Goal: Task Accomplishment & Management: Complete application form

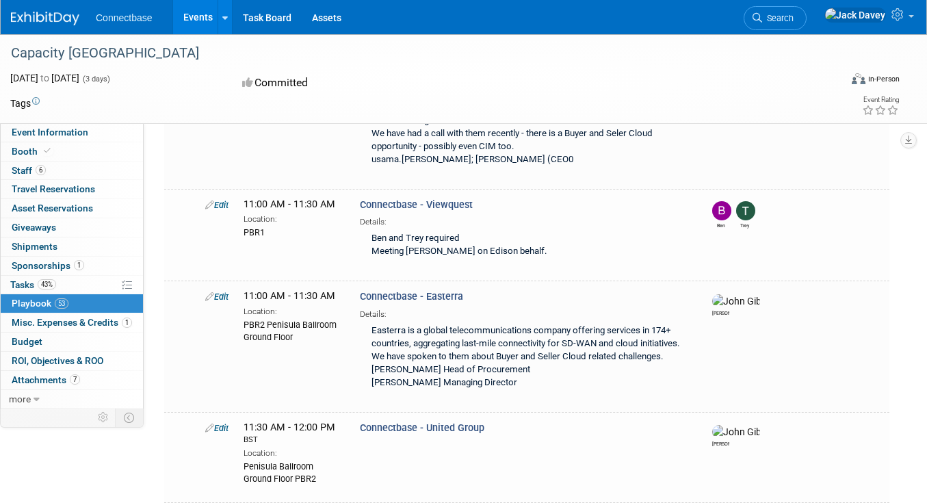
scroll to position [4009, 0]
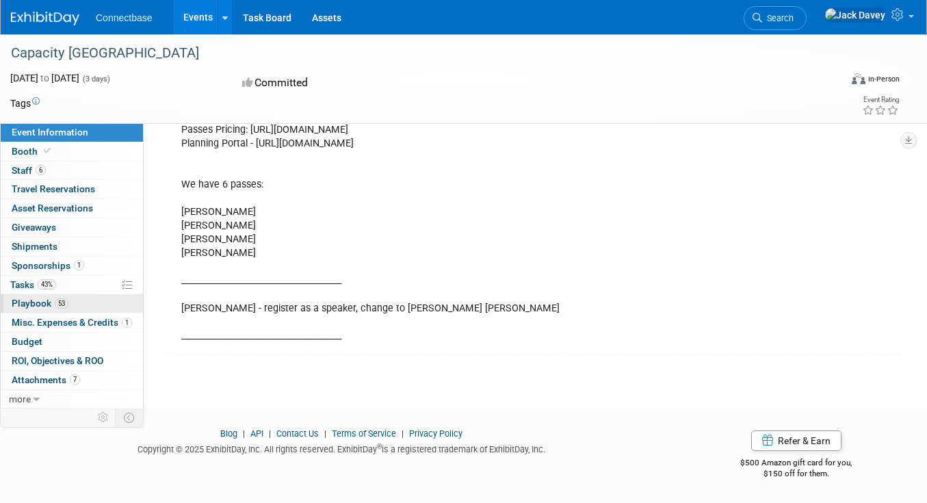
click at [75, 298] on link "53 Playbook 53" at bounding box center [72, 303] width 142 height 18
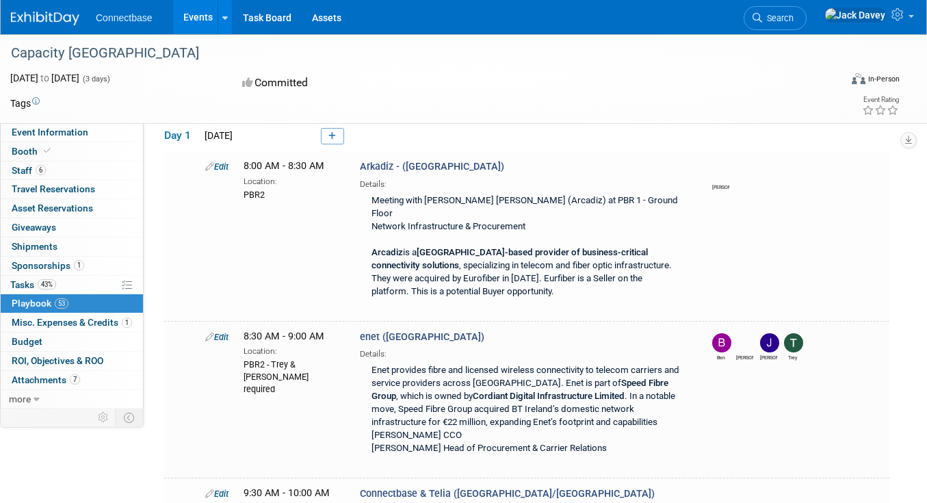
scroll to position [1351, 0]
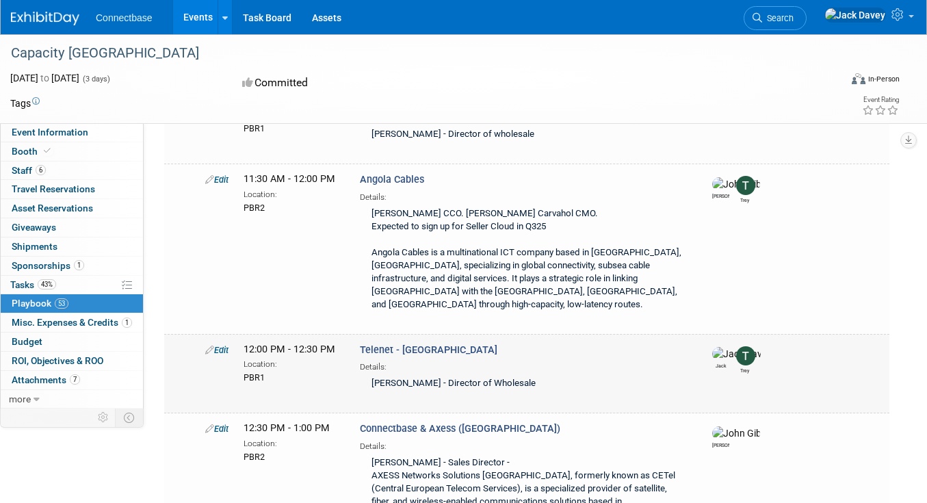
click at [464, 334] on td "Edit 12:00 PM - 12:30 PM Location: PBR1 Telenet - Belgium Jack Trey" at bounding box center [526, 373] width 725 height 79
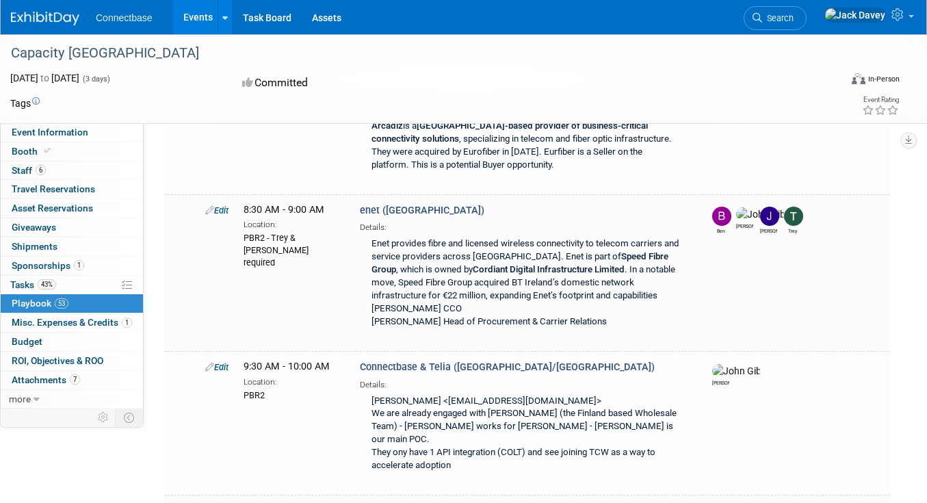
scroll to position [0, 0]
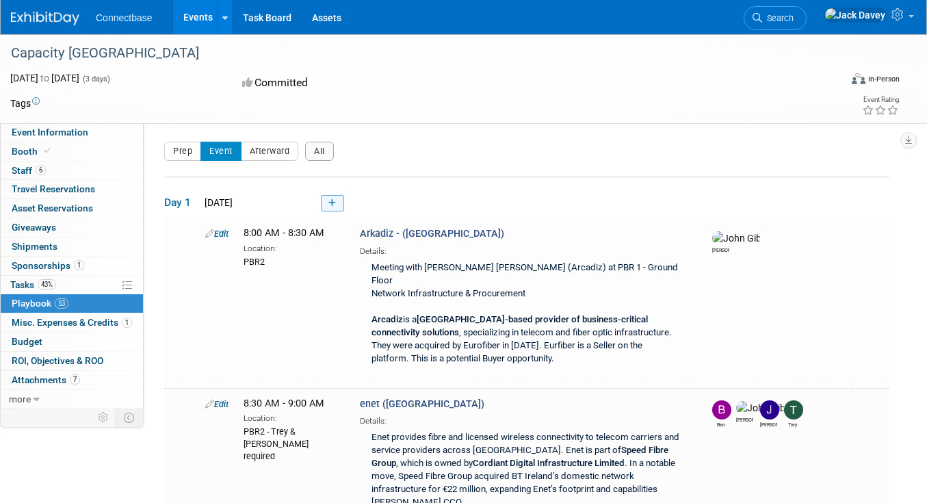
click at [337, 207] on link at bounding box center [332, 203] width 23 height 16
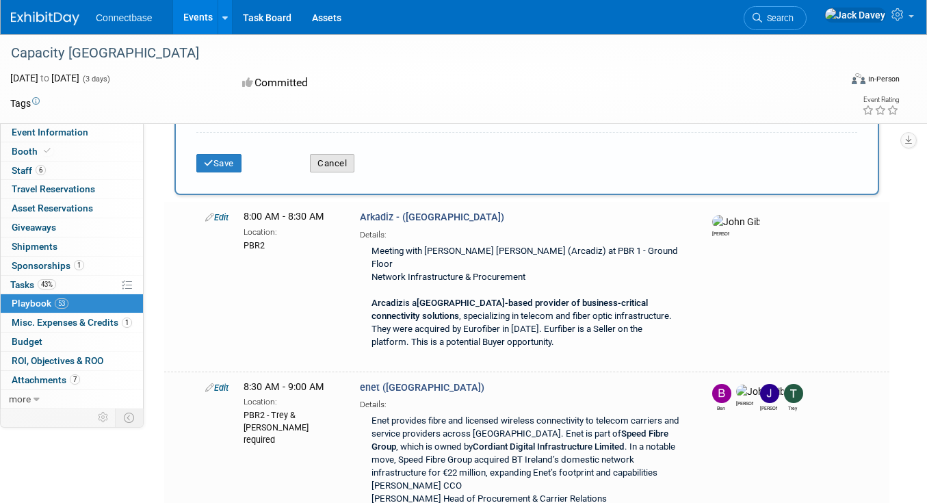
click at [333, 167] on button "Cancel" at bounding box center [332, 163] width 44 height 19
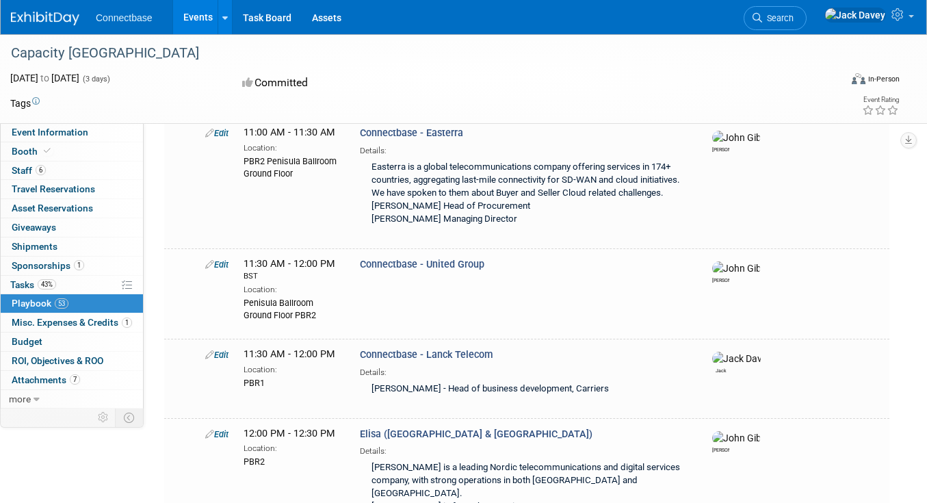
scroll to position [4172, 0]
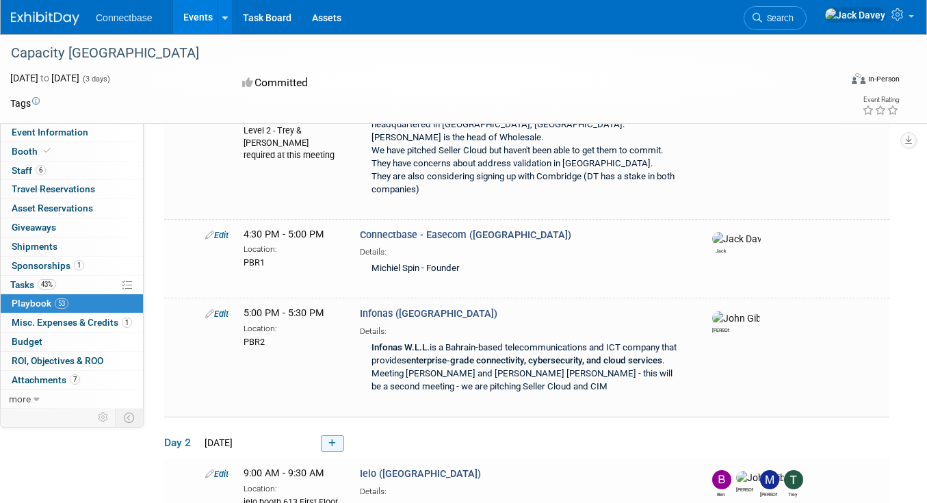
click at [339, 435] on link at bounding box center [332, 443] width 23 height 16
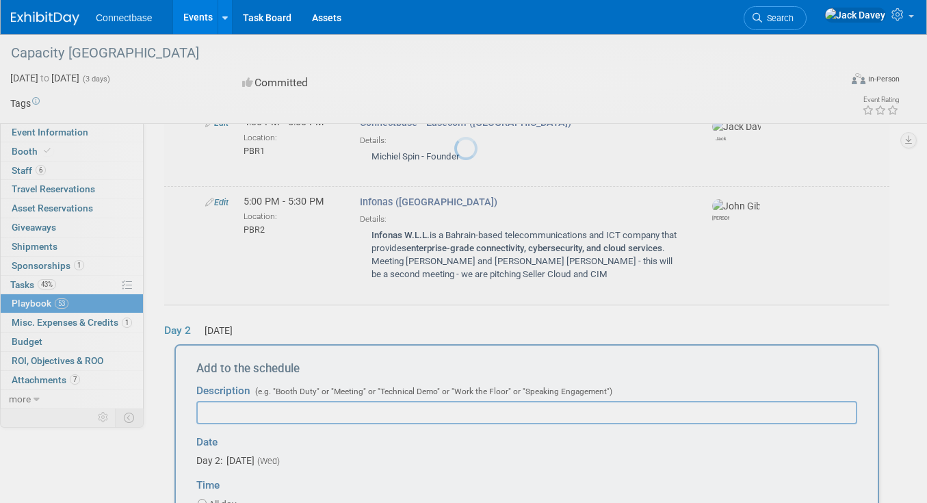
scroll to position [3341, 0]
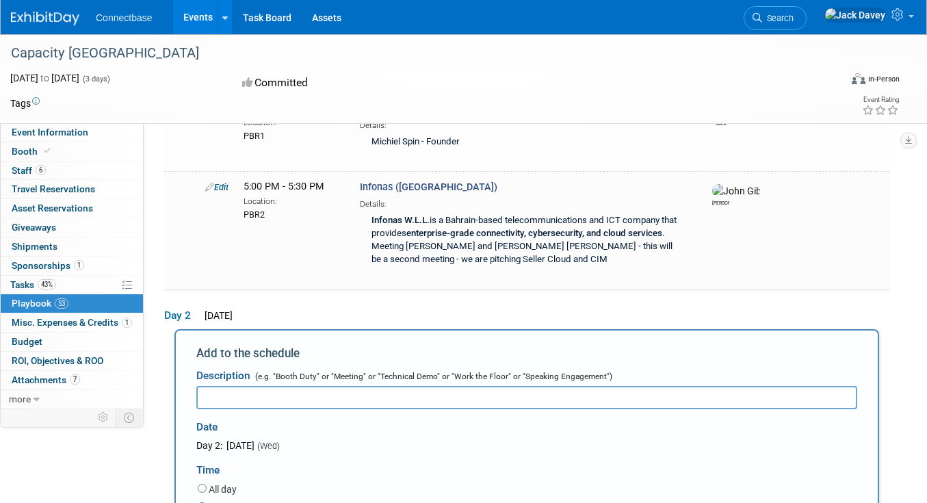
type input "T"
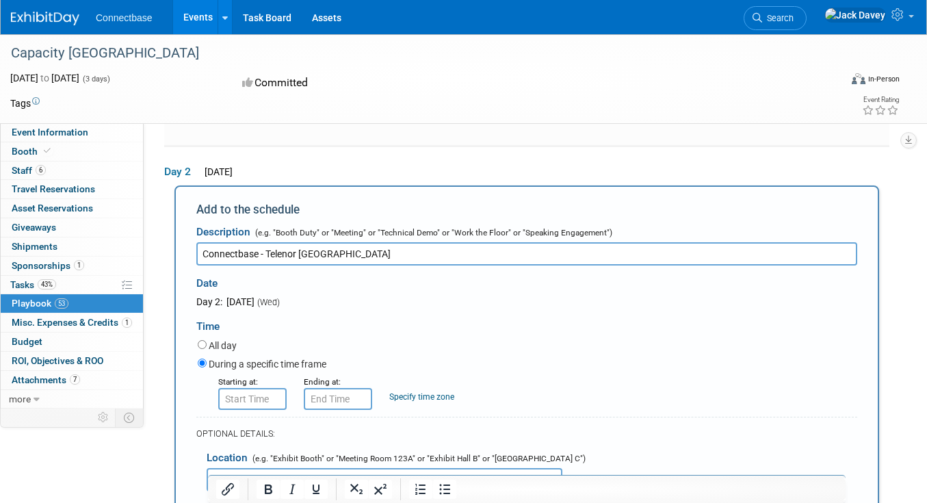
scroll to position [3486, 0]
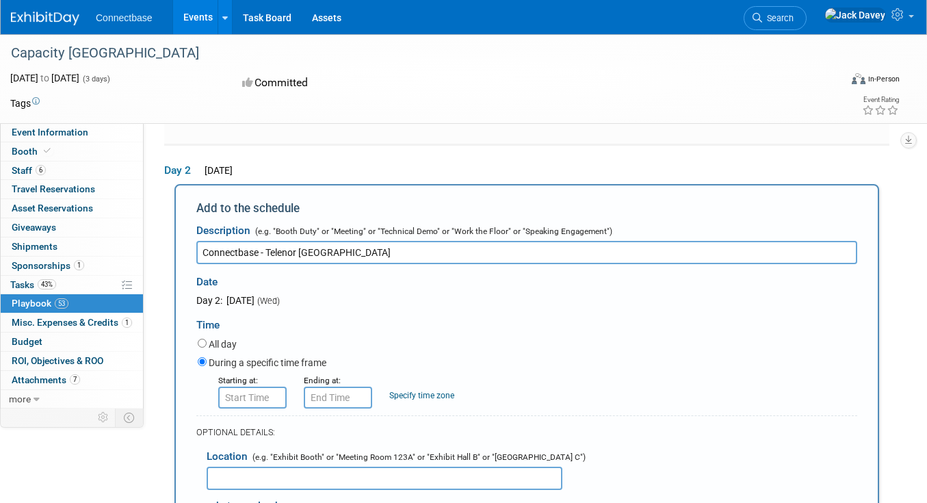
type input "Connectbase - Telenor [GEOGRAPHIC_DATA]"
select select
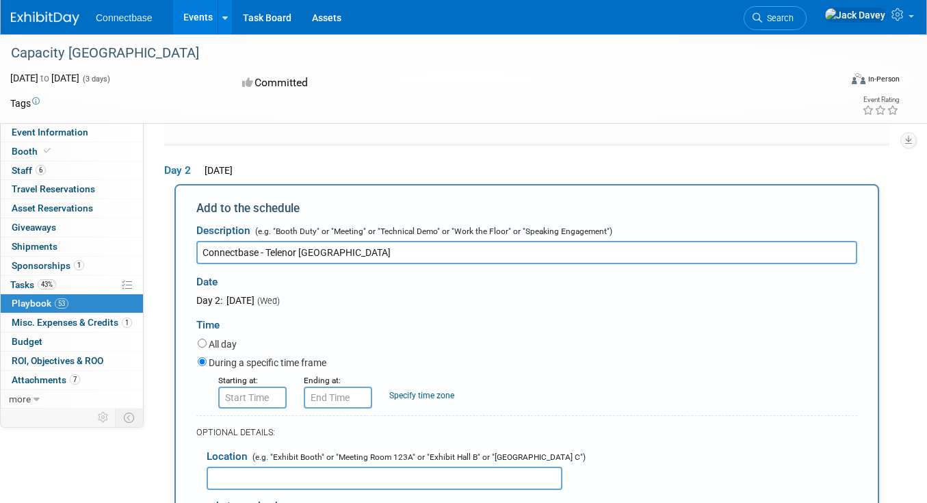
type input "jack"
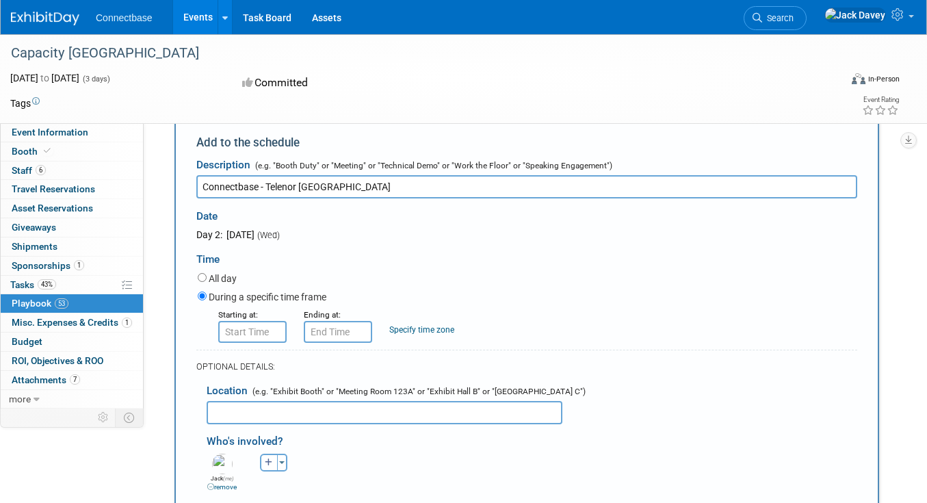
scroll to position [3536, 0]
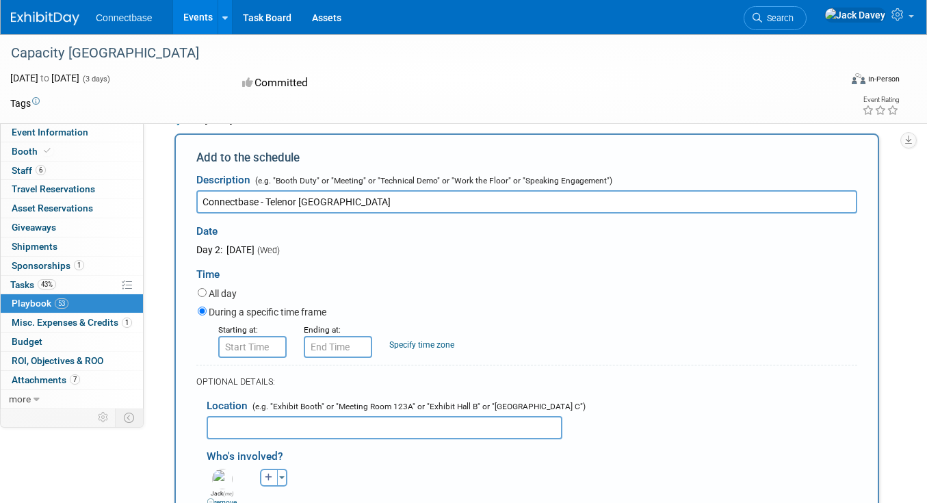
click at [349, 416] on input "text" at bounding box center [385, 427] width 356 height 23
type input "Table 20"
click at [395, 465] on div "Ben remove [PERSON_NAME] remove [PERSON_NAME] remove (me)" at bounding box center [531, 486] width 671 height 42
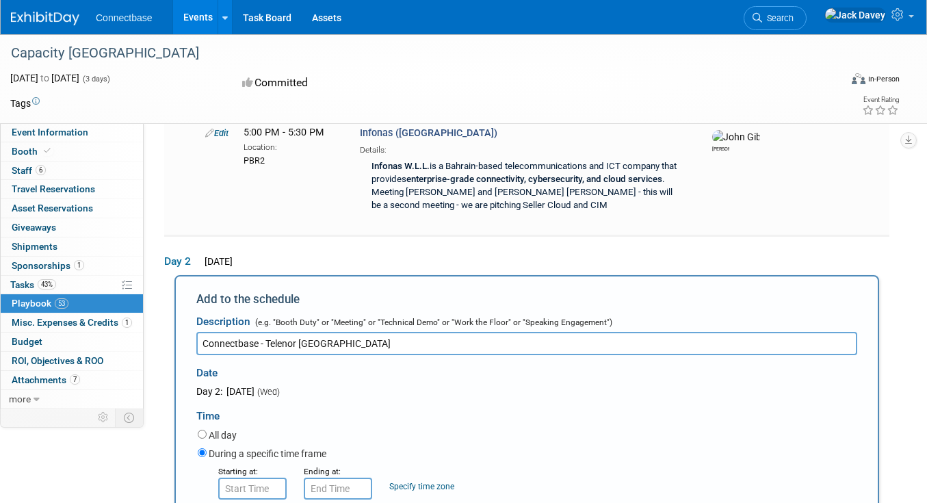
scroll to position [3388, 0]
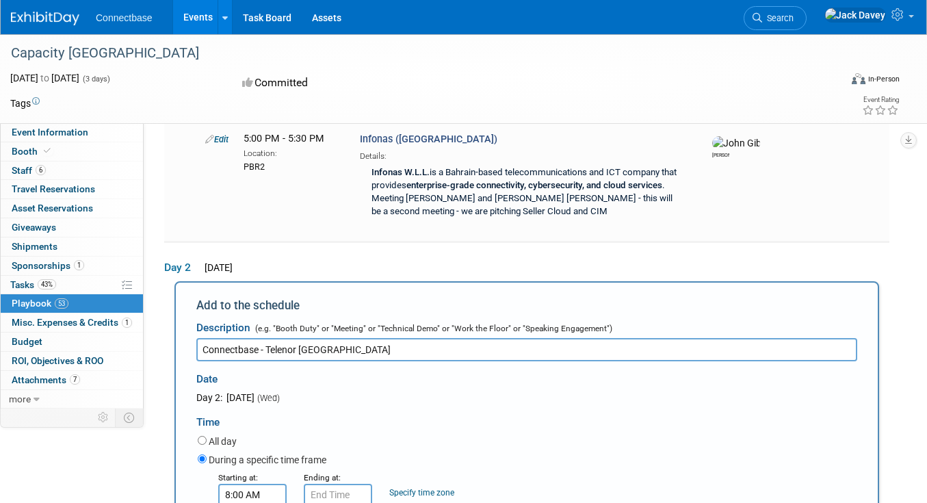
click at [263, 484] on input "8:00 AM" at bounding box center [252, 495] width 68 height 22
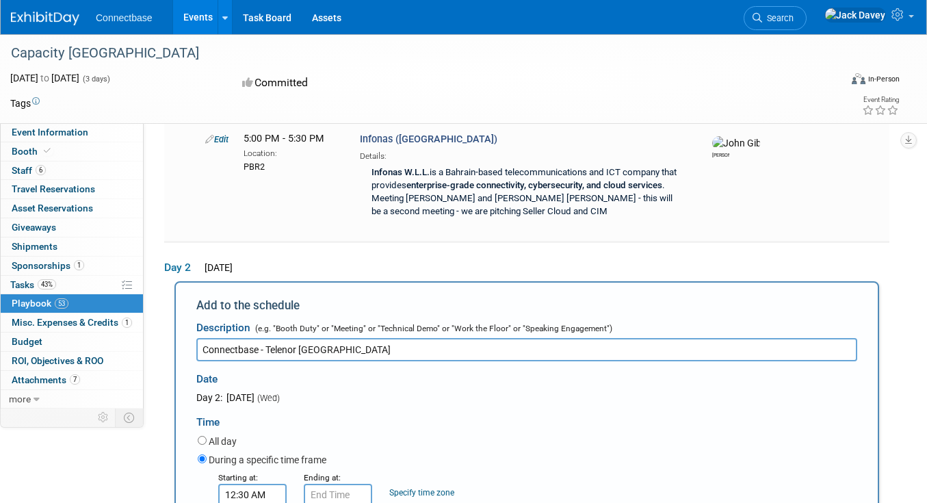
type input "12:30 PM"
click at [352, 470] on div "Ending at:" at bounding box center [336, 477] width 65 height 14
click at [352, 484] on input "12:30 PM" at bounding box center [338, 495] width 68 height 22
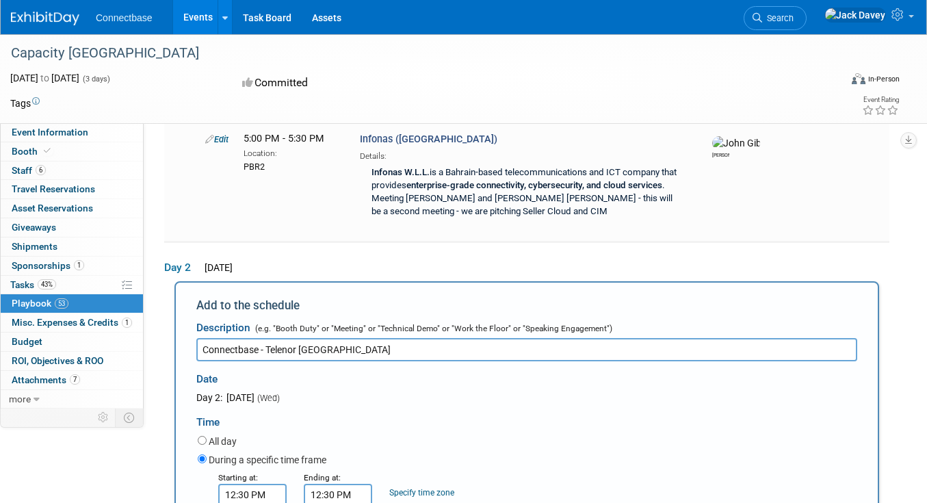
type input "1:00 PM"
click at [514, 470] on div "Starting at: 12:30 PM Ending at: 1:00 PM 01 : 00 PM 12 01 02 03 04 05 06 07 08 …" at bounding box center [527, 488] width 680 height 36
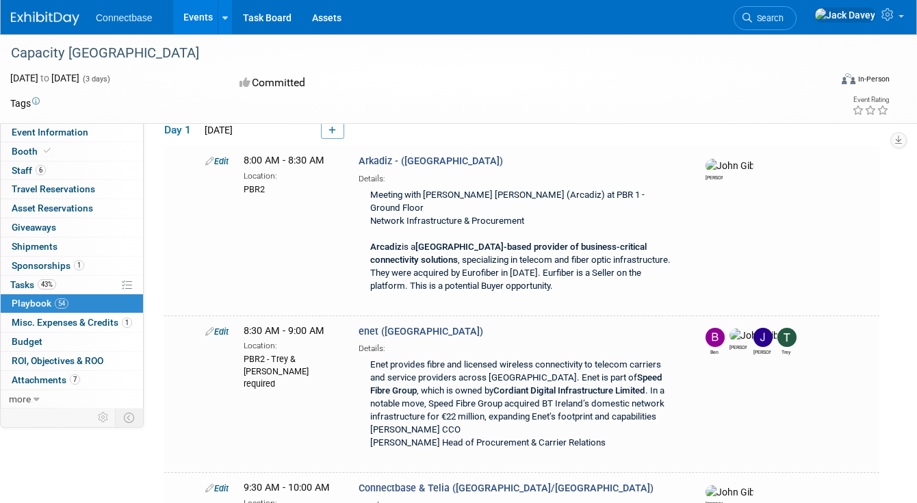
scroll to position [0, 0]
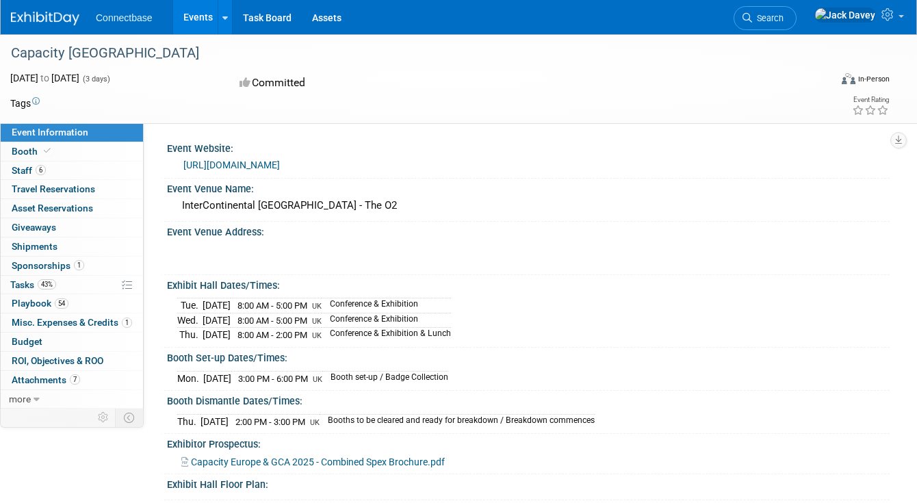
scroll to position [415, 0]
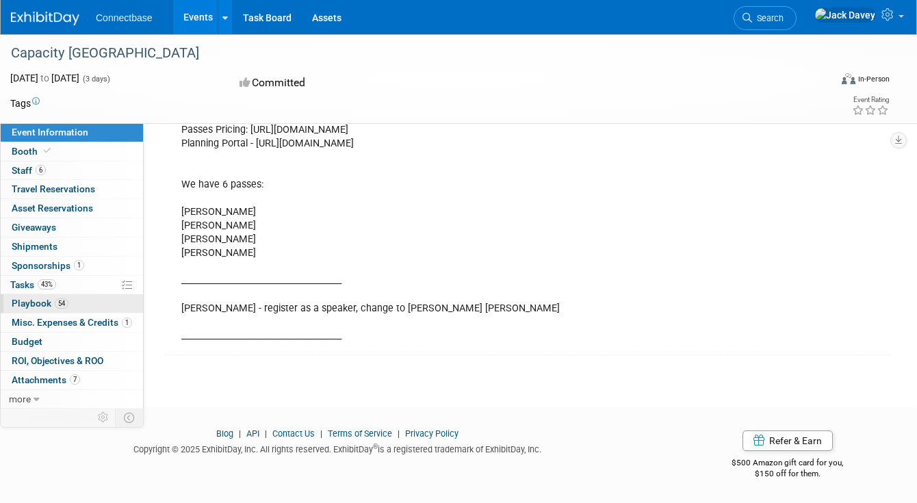
click at [83, 296] on link "54 Playbook 54" at bounding box center [72, 303] width 142 height 18
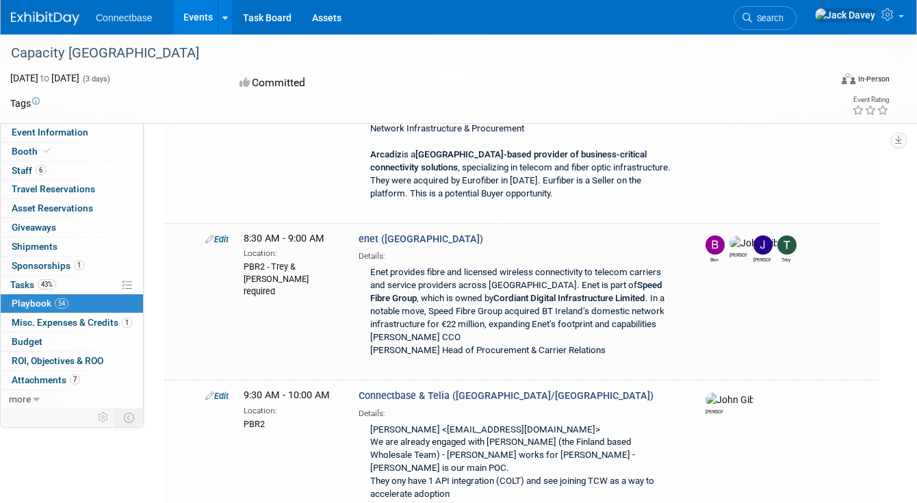
scroll to position [0, 0]
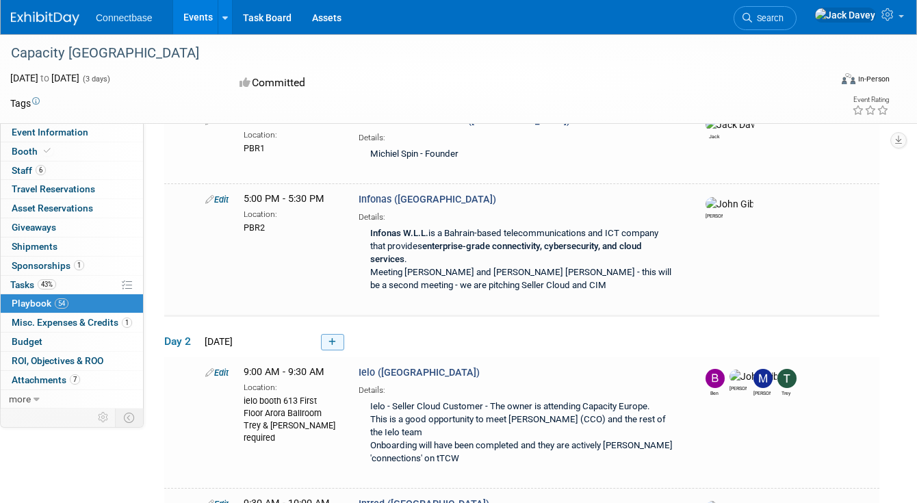
click at [334, 334] on link at bounding box center [332, 342] width 23 height 16
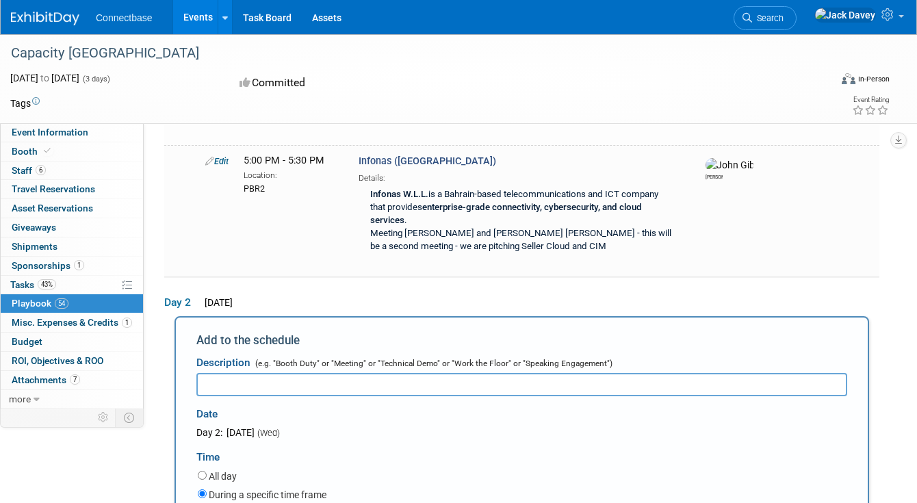
type input "12:20 PM"
click at [390, 468] on div "All day" at bounding box center [522, 477] width 649 height 18
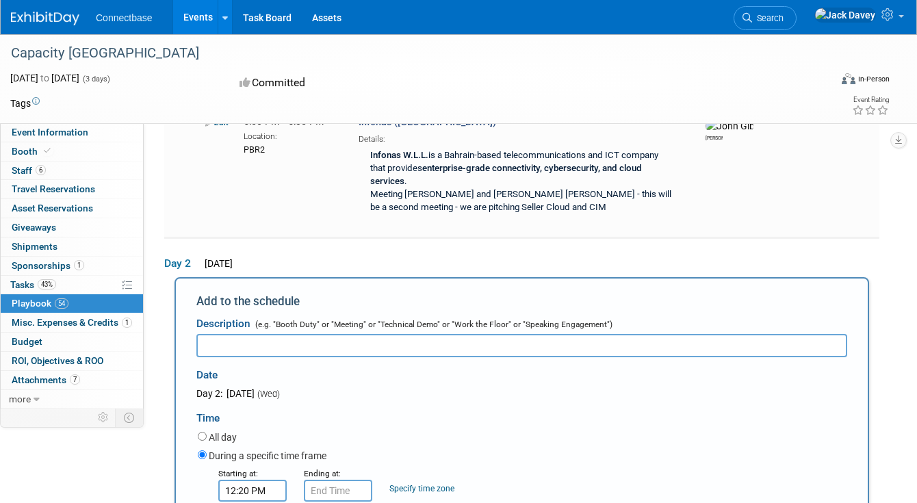
scroll to position [3427, 0]
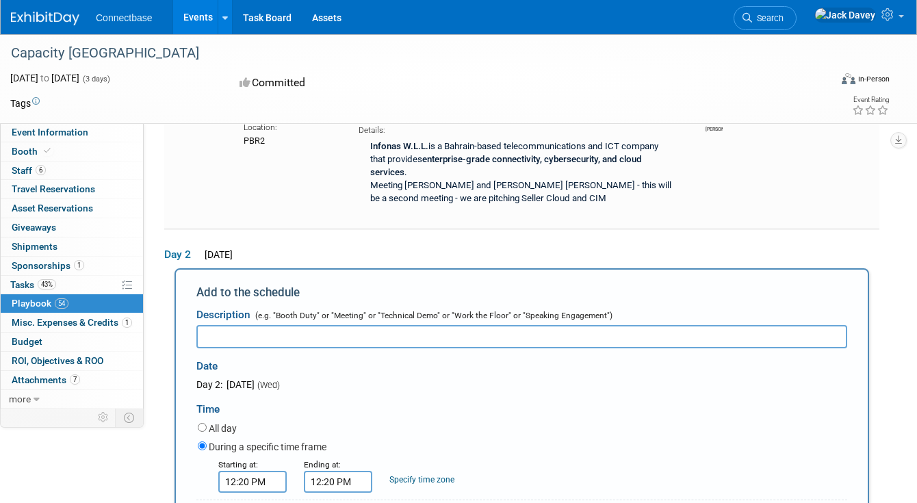
click at [338, 471] on input "12:20 PM" at bounding box center [338, 482] width 68 height 22
type input "12:30 PM"
click at [443, 438] on div "During a specific time frame" at bounding box center [522, 447] width 649 height 18
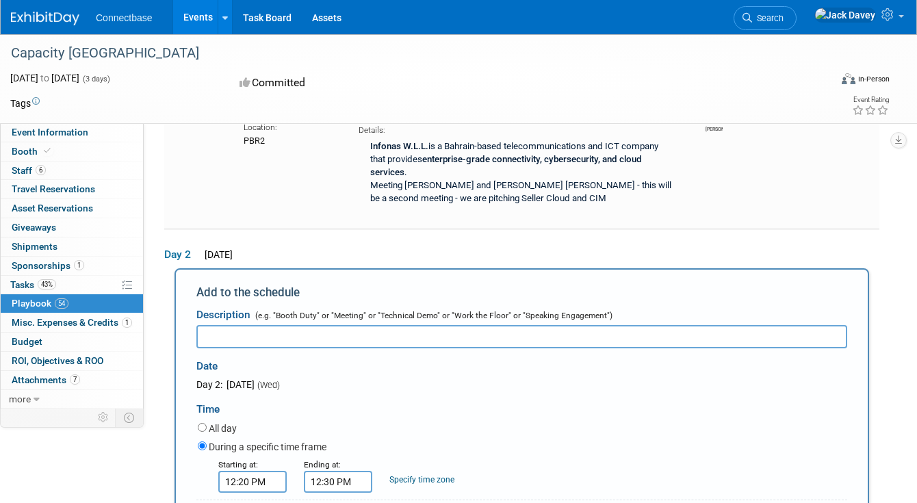
click at [360, 325] on input "text" at bounding box center [521, 336] width 650 height 23
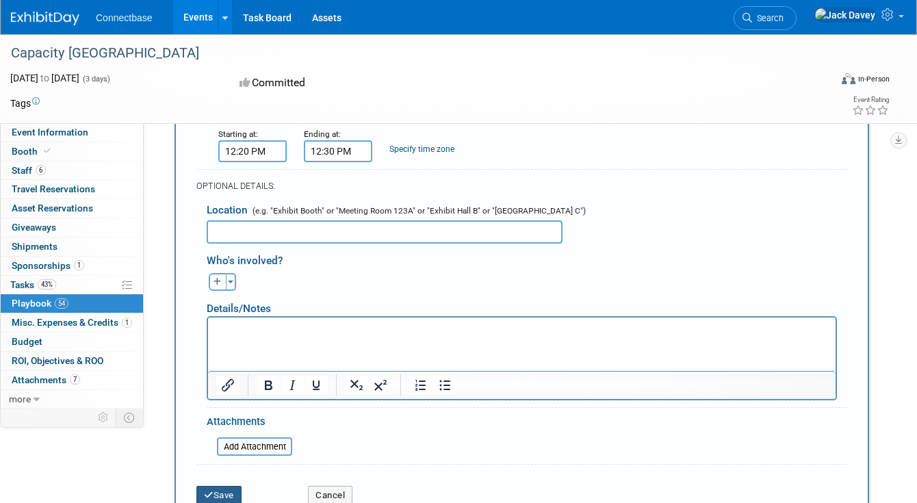
type input "WALK TO TELENOR [GEOGRAPHIC_DATA]"
click at [222, 486] on button "Save" at bounding box center [218, 495] width 45 height 19
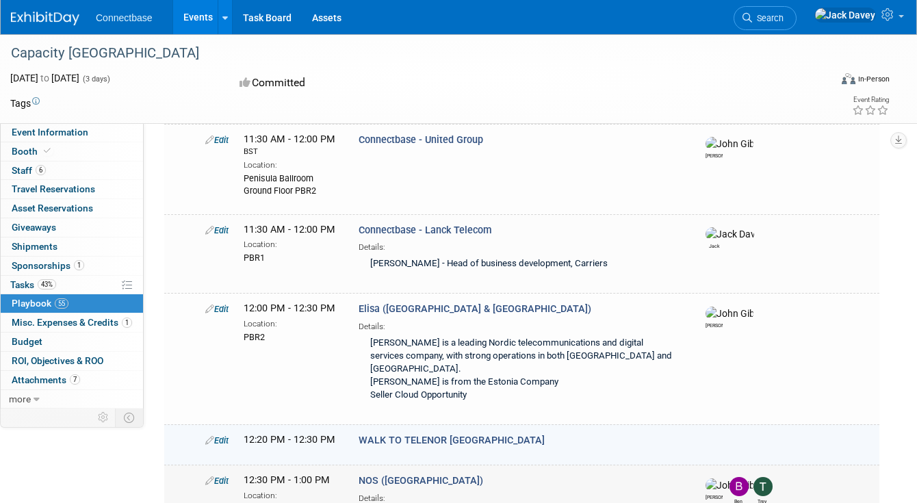
scroll to position [4332, 0]
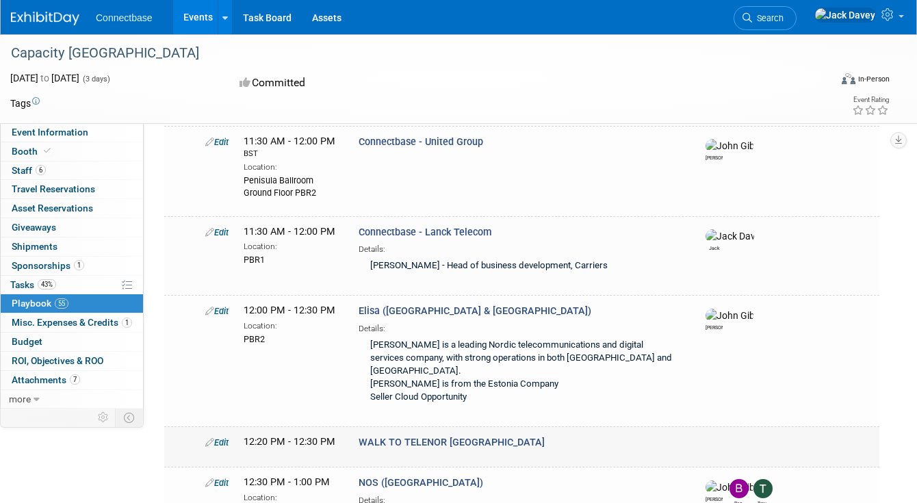
click at [212, 438] on icon at bounding box center [209, 442] width 9 height 9
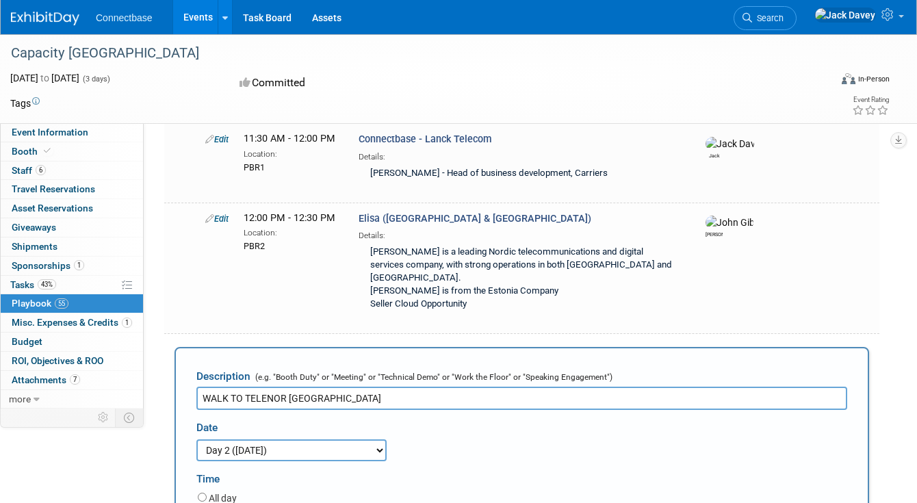
scroll to position [4580, 0]
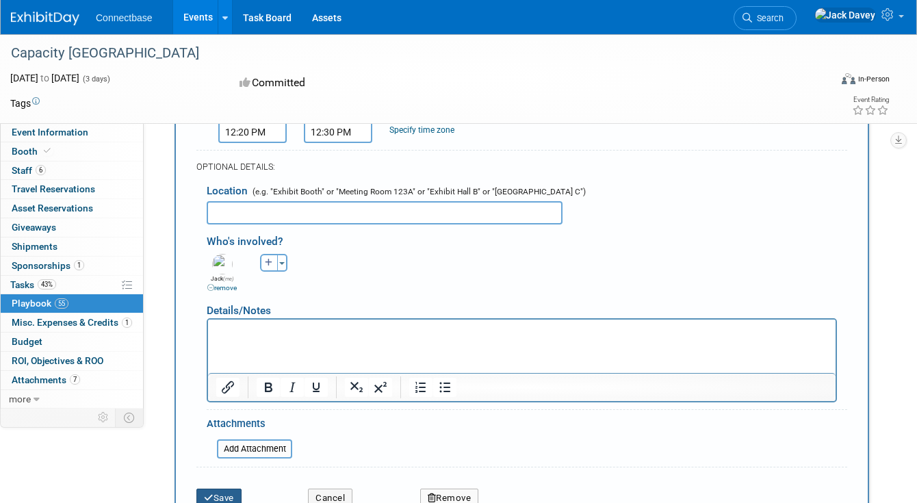
click at [227, 488] on button "Save" at bounding box center [218, 497] width 45 height 19
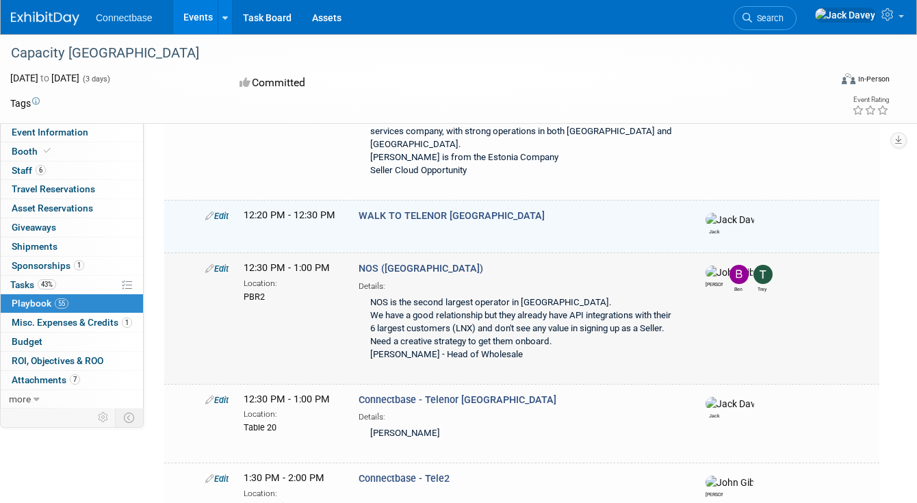
scroll to position [4584, 0]
